Goal: Check status: Check status

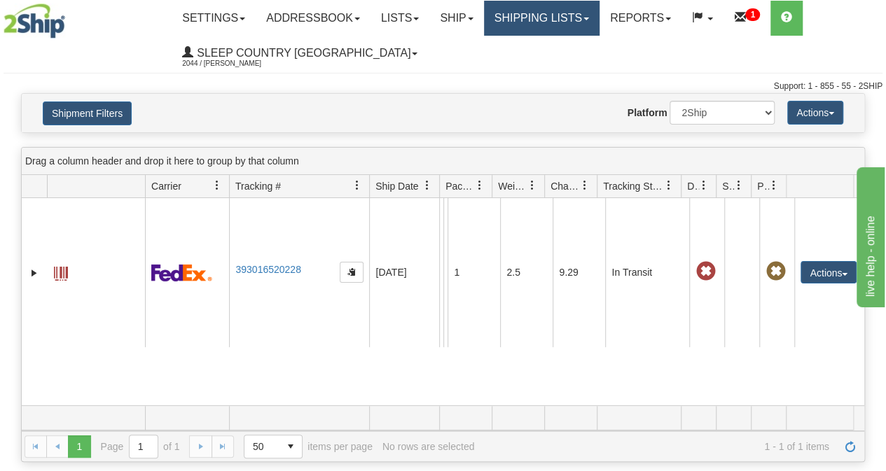
click at [559, 24] on link "Shipping lists" at bounding box center [542, 18] width 116 height 35
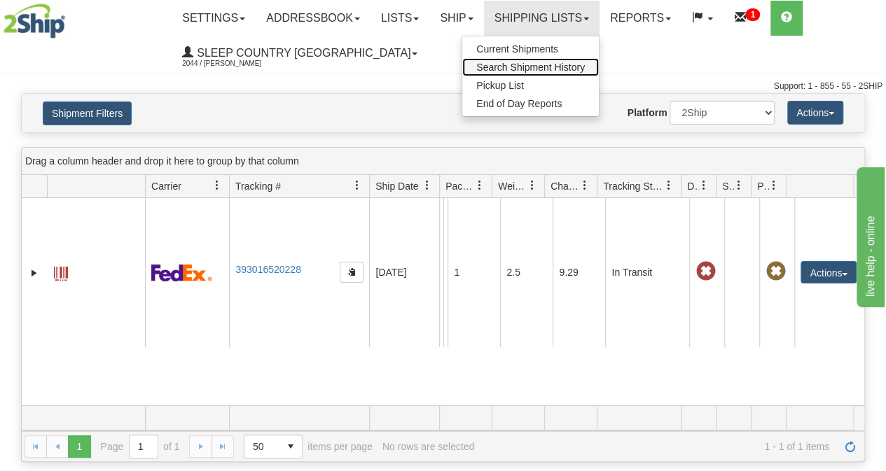
click at [528, 68] on span "Search Shipment History" at bounding box center [530, 67] width 109 height 11
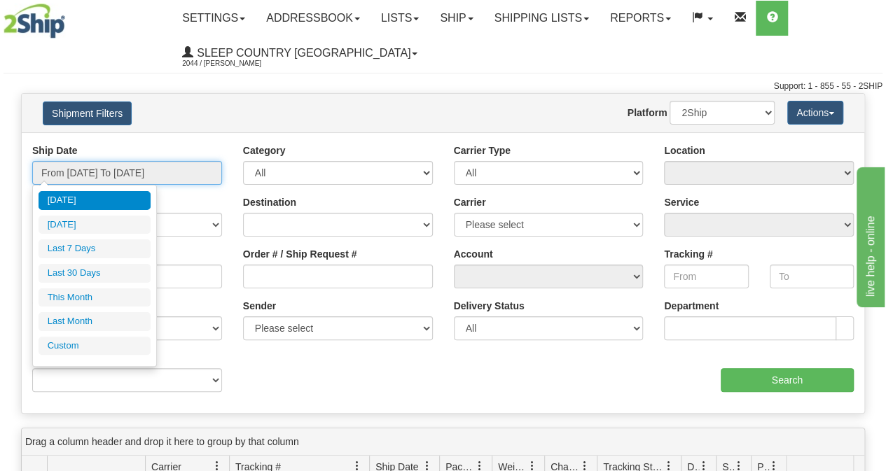
click at [140, 172] on input "From [DATE] To [DATE]" at bounding box center [127, 173] width 190 height 24
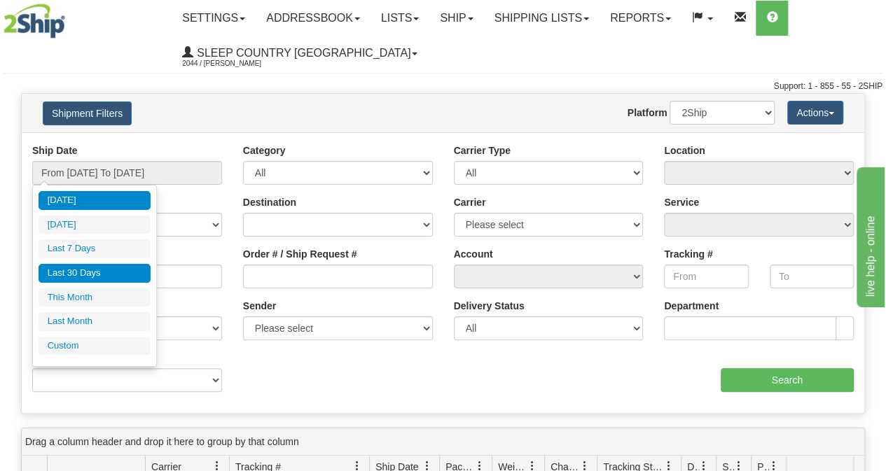
click at [90, 275] on li "Last 30 Days" at bounding box center [95, 273] width 112 height 19
type input "From [DATE] To [DATE]"
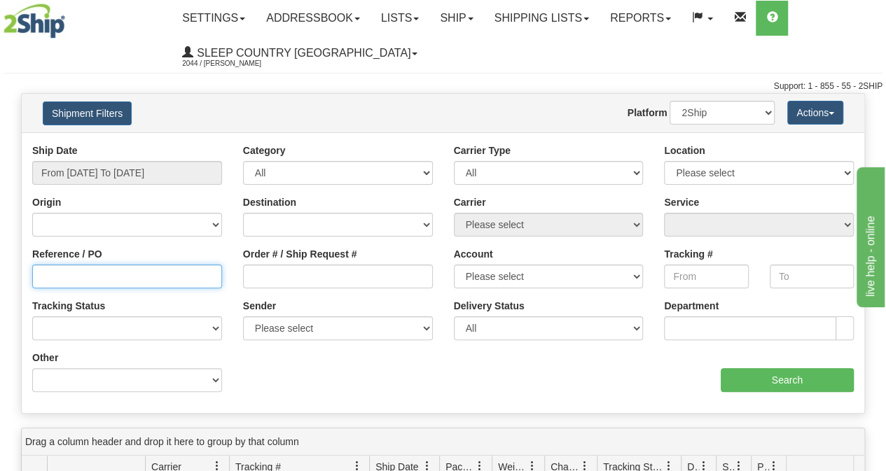
click at [53, 277] on input "Reference / PO" at bounding box center [127, 277] width 190 height 24
paste input "9000I041481"
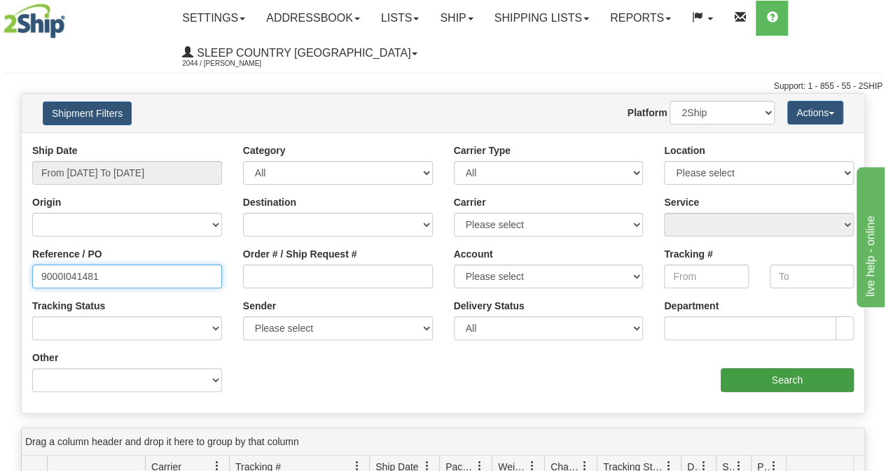
type input "9000I041481"
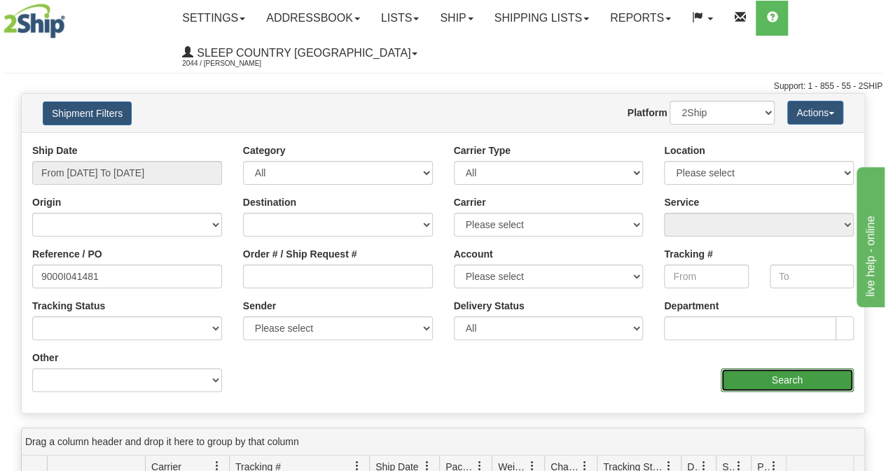
click at [772, 382] on input "Search" at bounding box center [788, 380] width 134 height 24
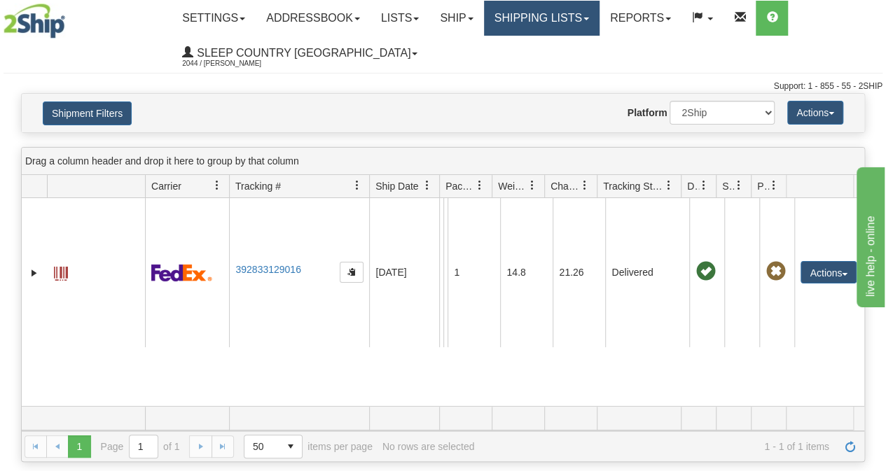
click at [560, 20] on link "Shipping lists" at bounding box center [542, 18] width 116 height 35
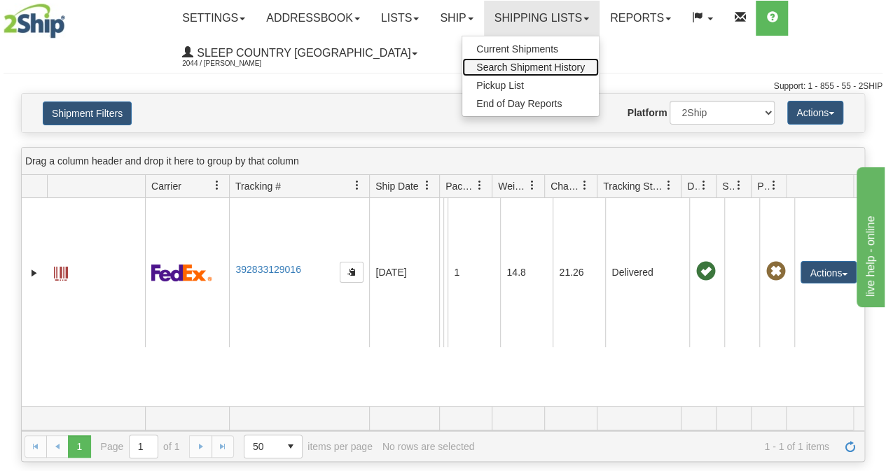
click at [525, 66] on span "Search Shipment History" at bounding box center [530, 67] width 109 height 11
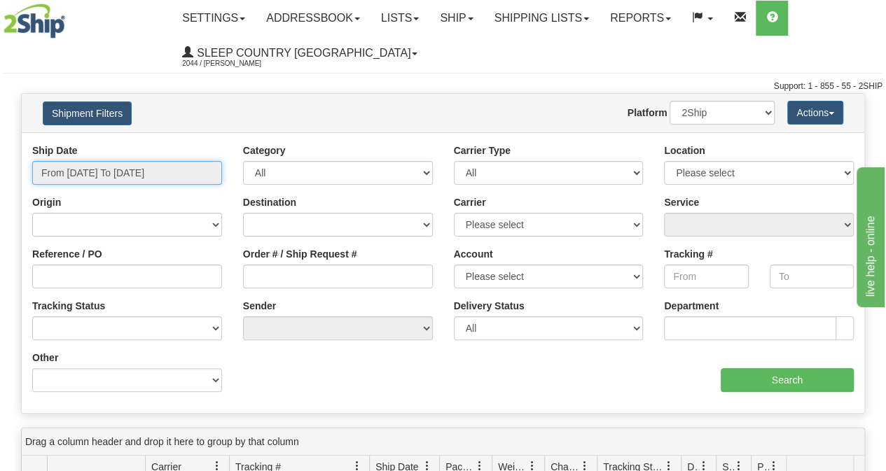
click at [162, 177] on input "From [DATE] To [DATE]" at bounding box center [127, 173] width 190 height 24
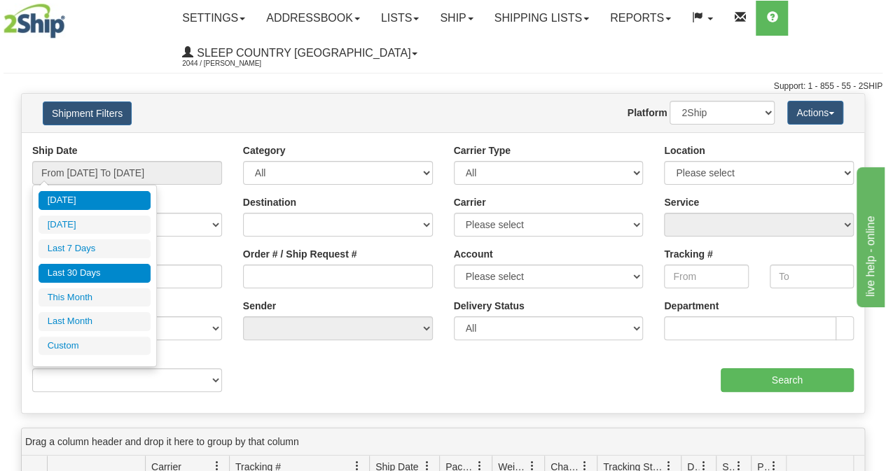
click at [69, 269] on li "Last 30 Days" at bounding box center [95, 273] width 112 height 19
type input "From [DATE] To [DATE]"
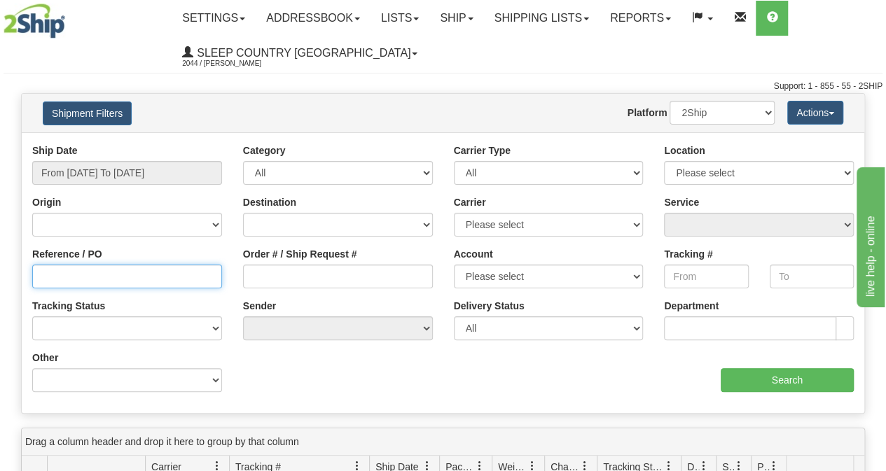
click at [55, 277] on input "Reference / PO" at bounding box center [127, 277] width 190 height 24
paste input "9000I036332"
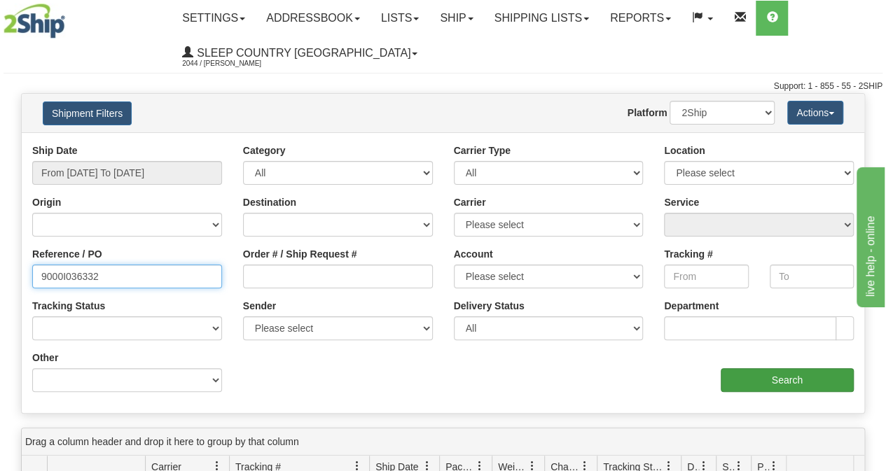
type input "9000I036332"
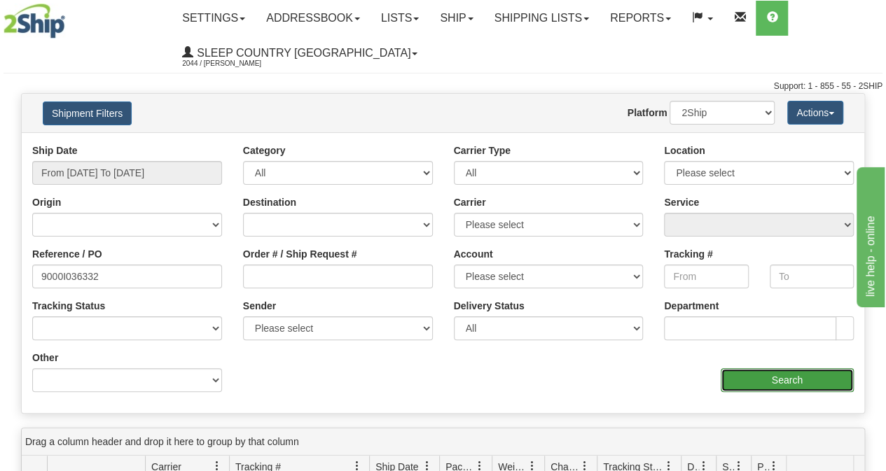
click at [766, 382] on input "Search" at bounding box center [788, 380] width 134 height 24
